Goal: Answer question/provide support

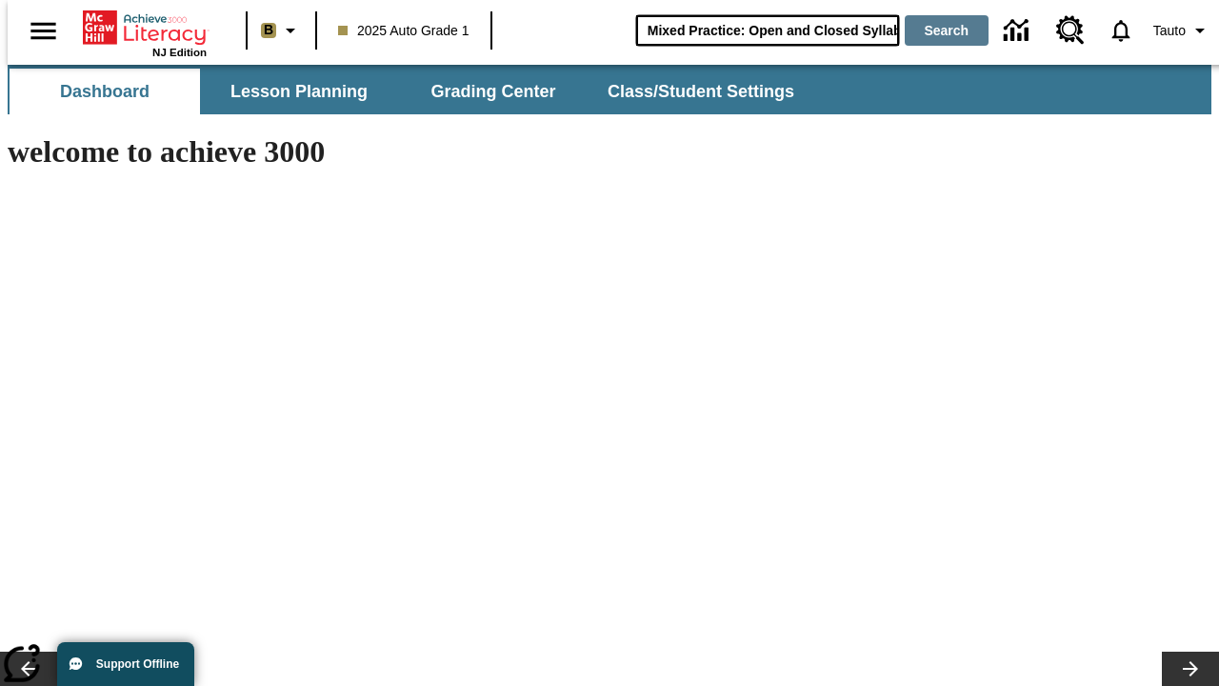
type input "Mixed Practice: Open and Closed Syllables"
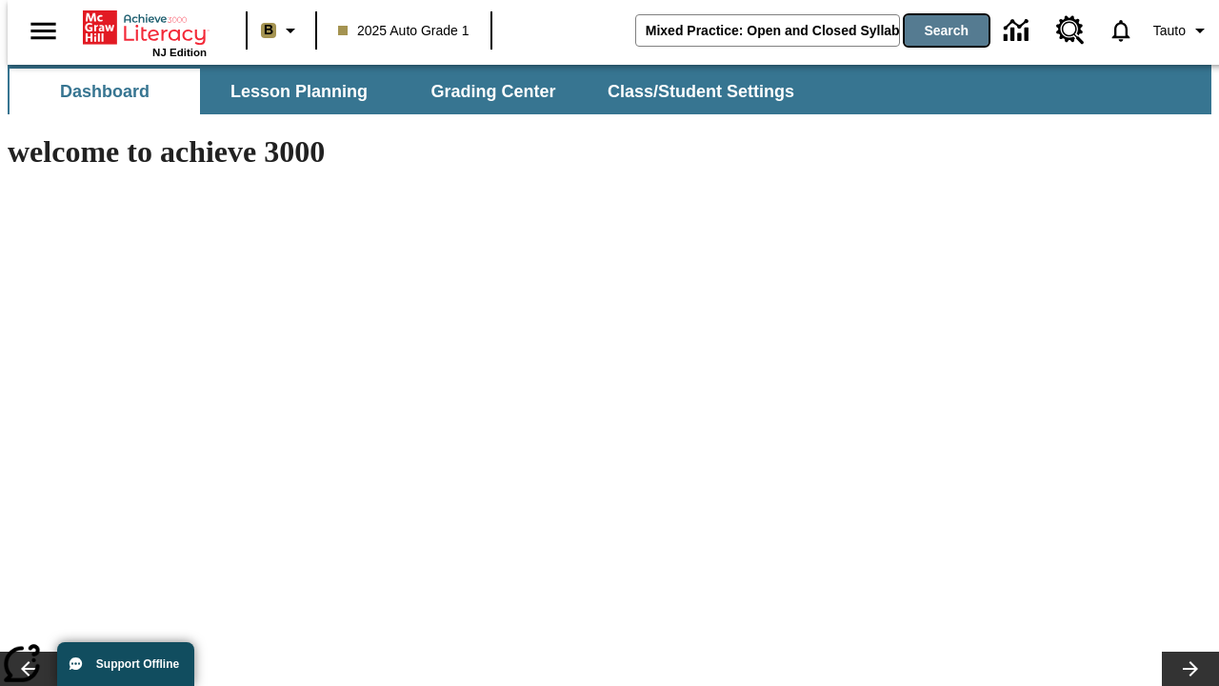
click at [935, 30] on button "Search" at bounding box center [947, 30] width 84 height 30
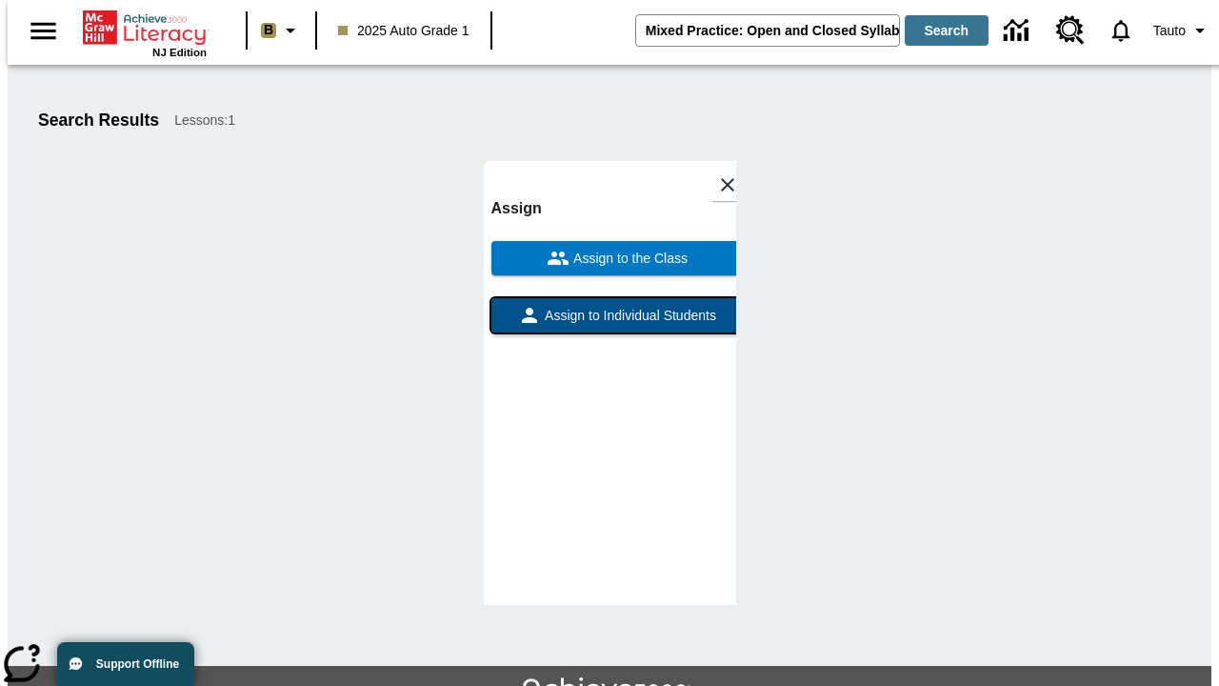
click at [610, 306] on span "Assign to Individual Students" at bounding box center [628, 316] width 175 height 20
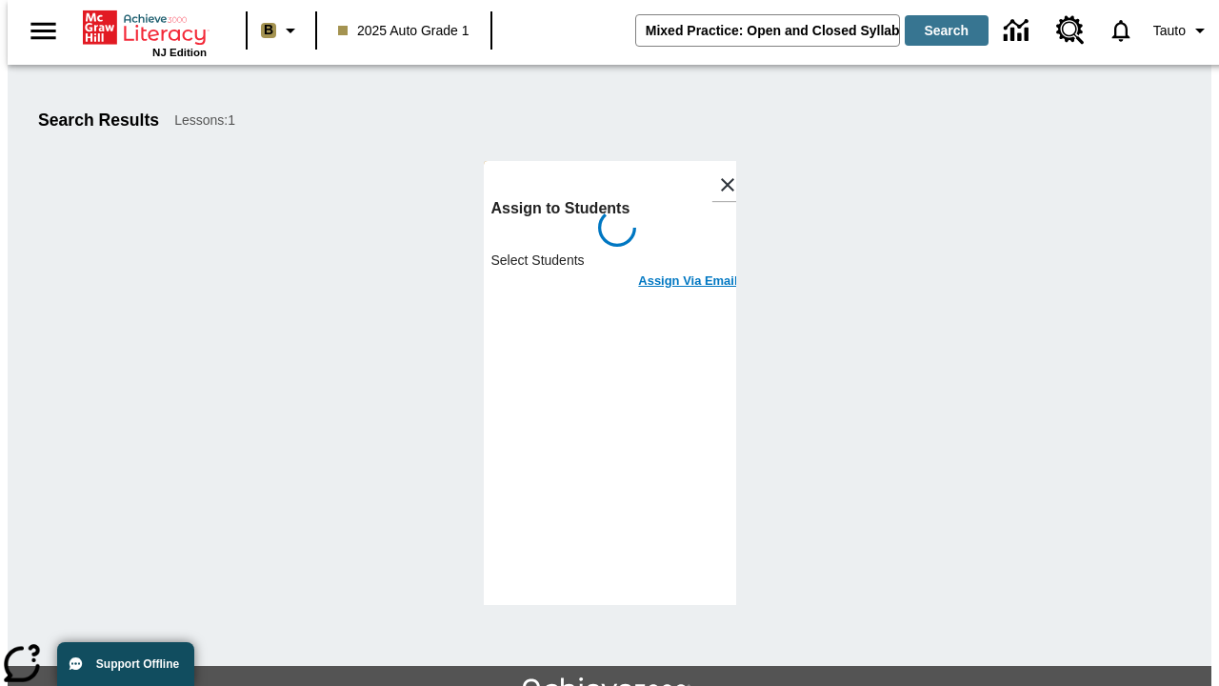
scroll to position [104, 0]
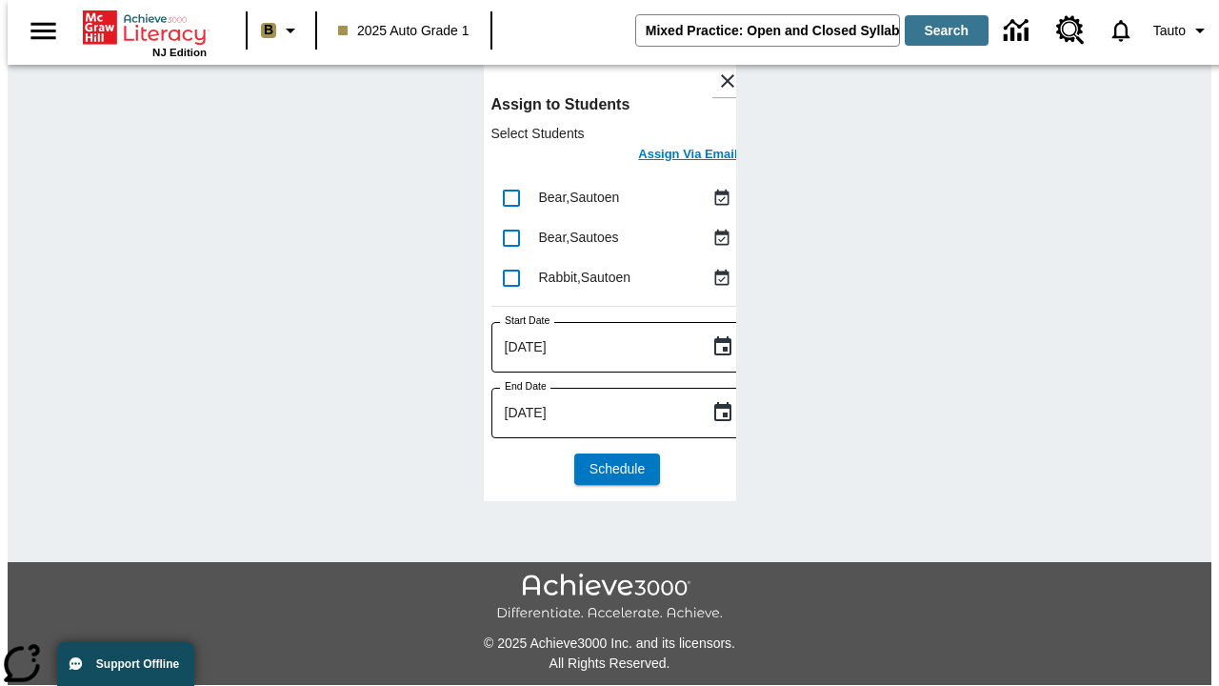
click at [511, 197] on input "lesson details" at bounding box center [512, 198] width 40 height 40
checkbox input "true"
click at [511, 237] on input "lesson details" at bounding box center [512, 238] width 40 height 40
checkbox input "true"
click at [511, 277] on input "lesson details" at bounding box center [512, 278] width 40 height 40
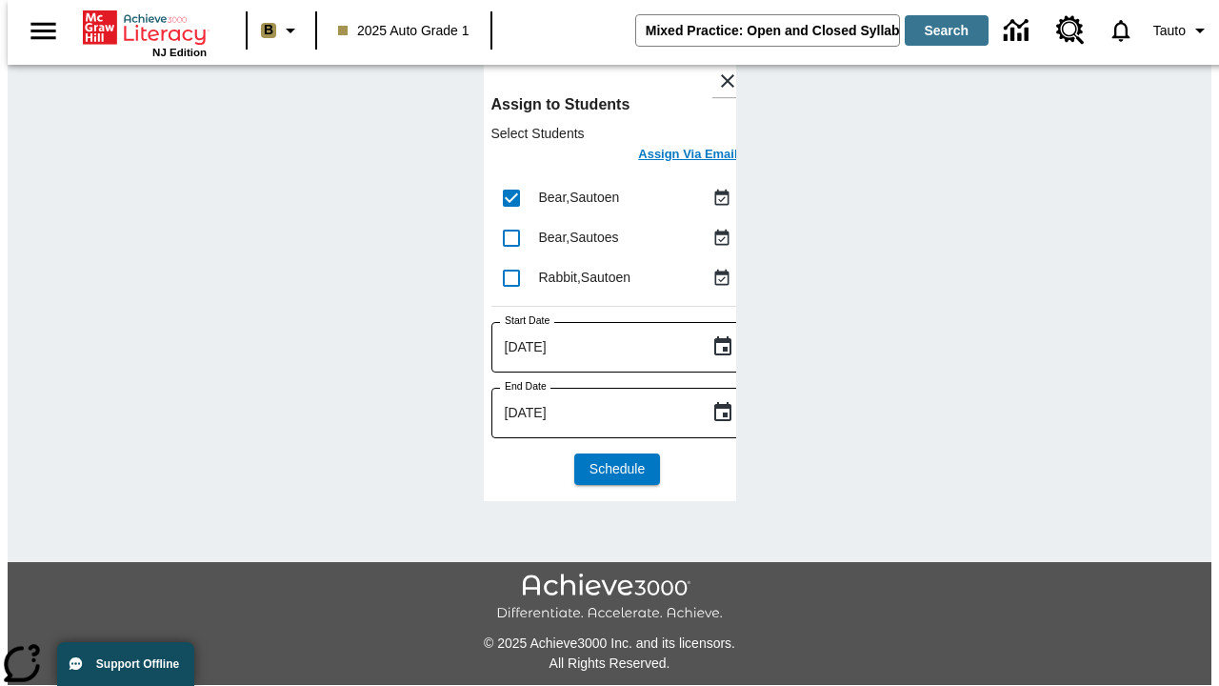
checkbox input "true"
click at [712, 347] on icon "Choose date, selected date is Sep 23, 2025" at bounding box center [723, 346] width 23 height 23
